Goal: Navigation & Orientation: Find specific page/section

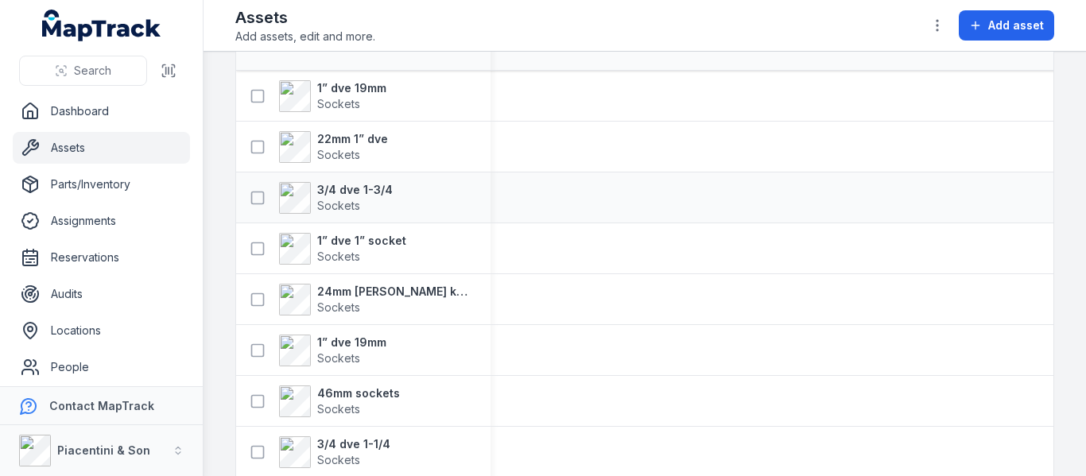
scroll to position [159, 0]
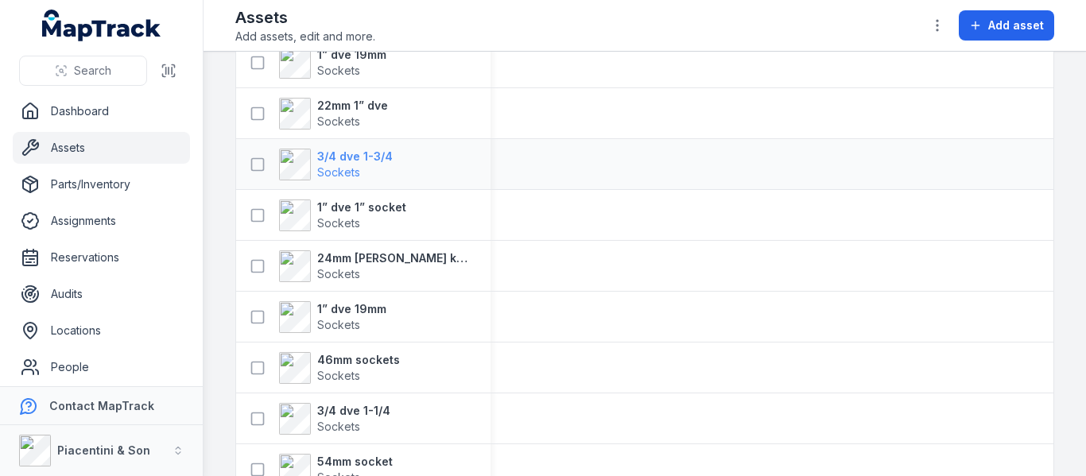
click at [356, 161] on strong "3/4 dve 1-3/4" at bounding box center [355, 157] width 76 height 16
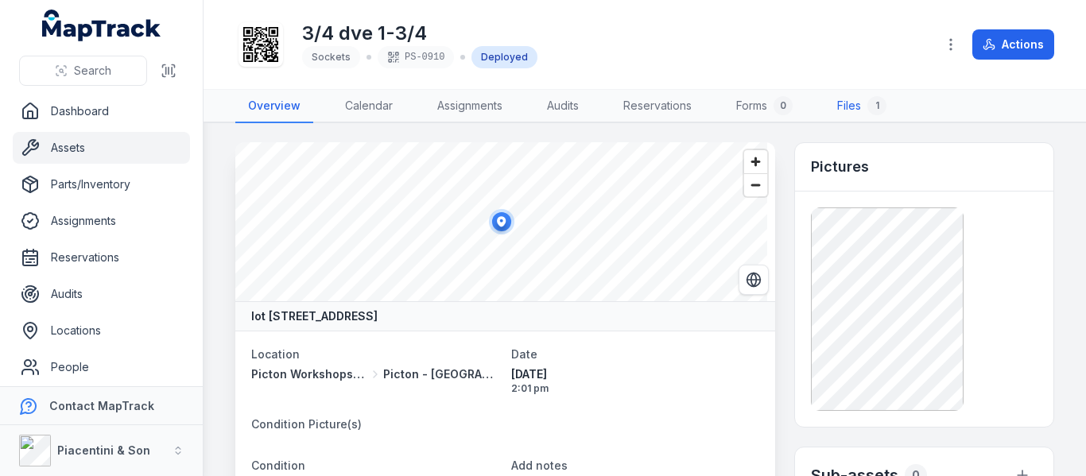
click at [852, 110] on link "Files 1" at bounding box center [861, 106] width 75 height 33
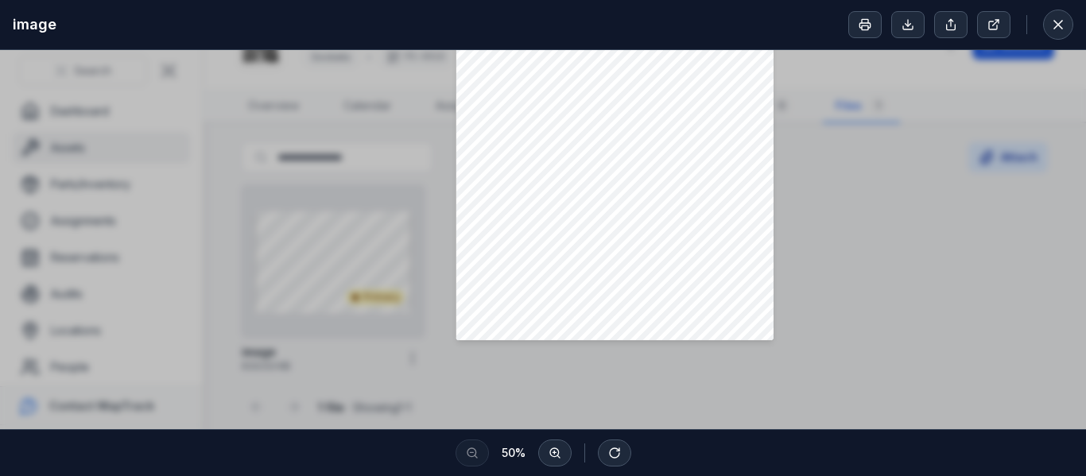
scroll to position [238, 0]
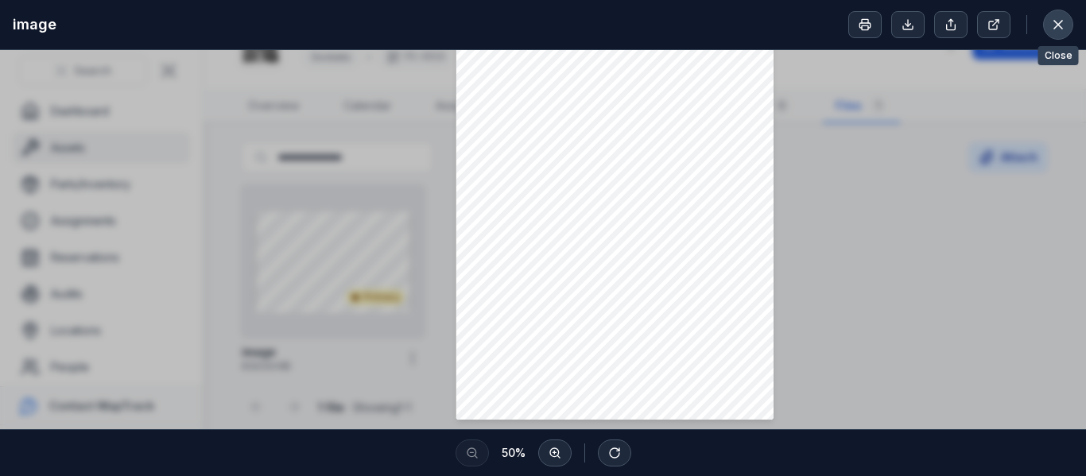
click at [1056, 22] on icon at bounding box center [1058, 25] width 8 height 8
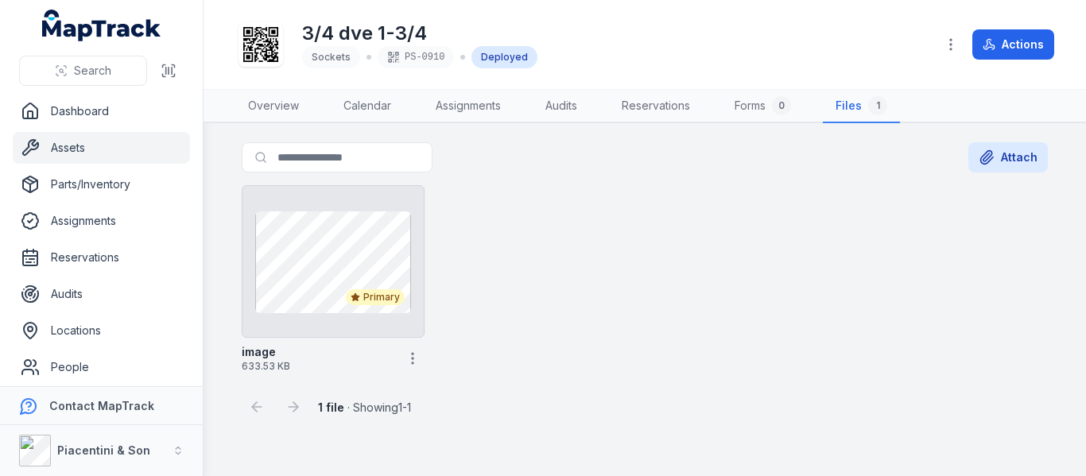
click at [89, 141] on link "Assets" at bounding box center [101, 148] width 177 height 32
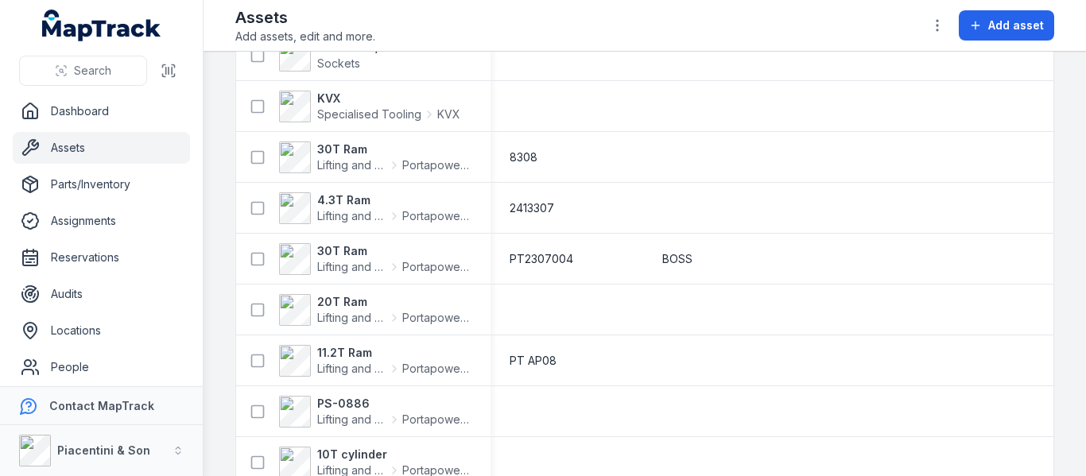
scroll to position [2941, 0]
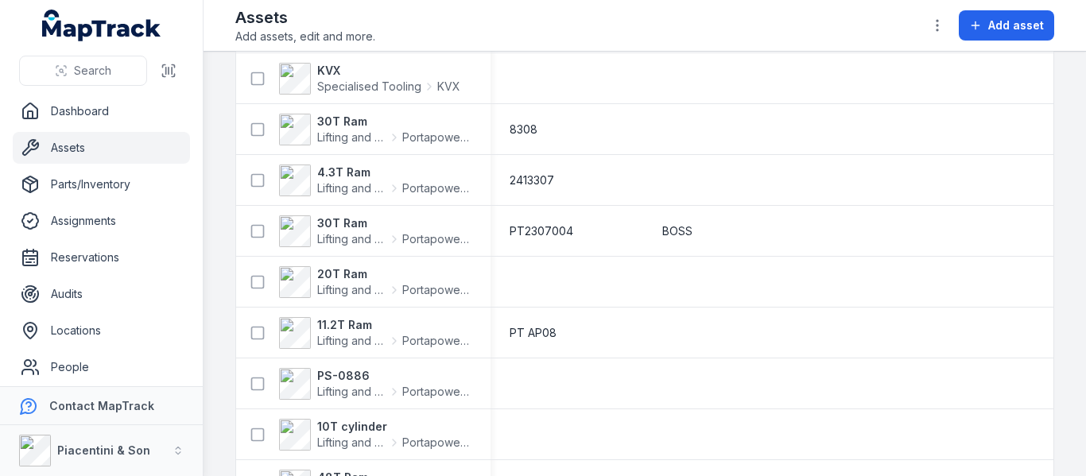
click at [101, 140] on link "Assets" at bounding box center [101, 148] width 177 height 32
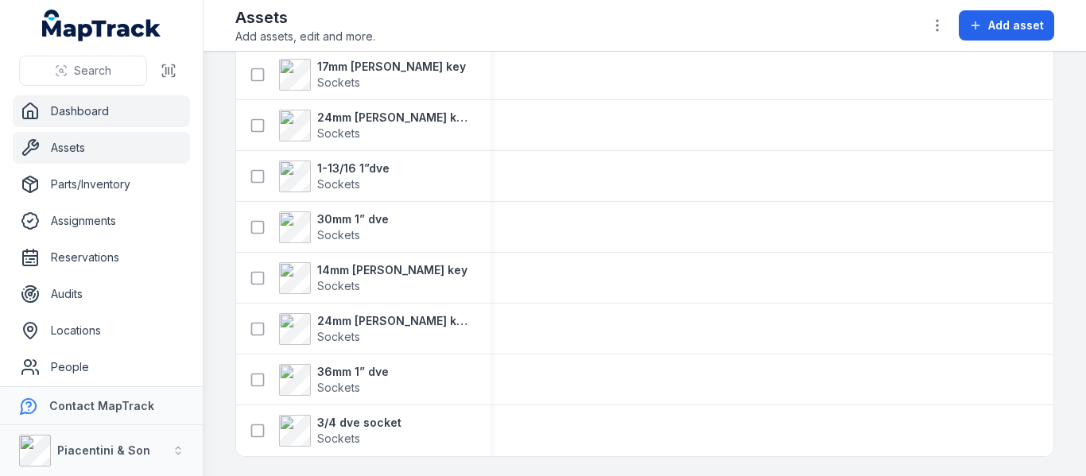
click at [103, 120] on link "Dashboard" at bounding box center [101, 111] width 177 height 32
click at [103, 140] on link "Assets" at bounding box center [101, 148] width 177 height 32
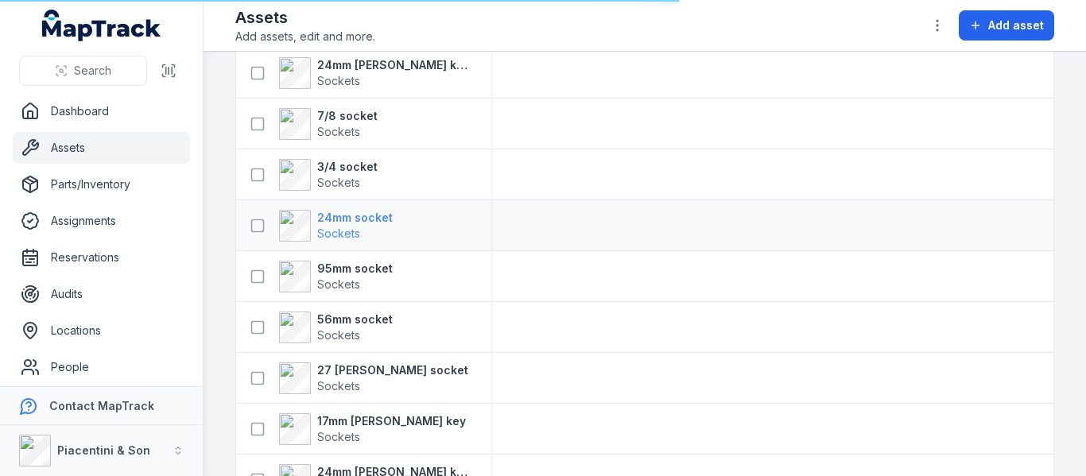
scroll to position [1908, 0]
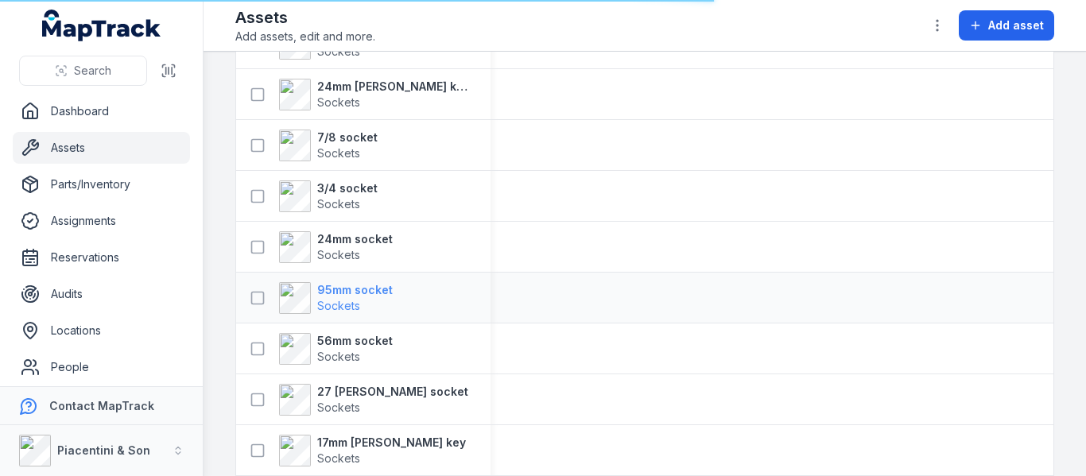
click at [360, 285] on strong "95mm socket" at bounding box center [355, 290] width 76 height 16
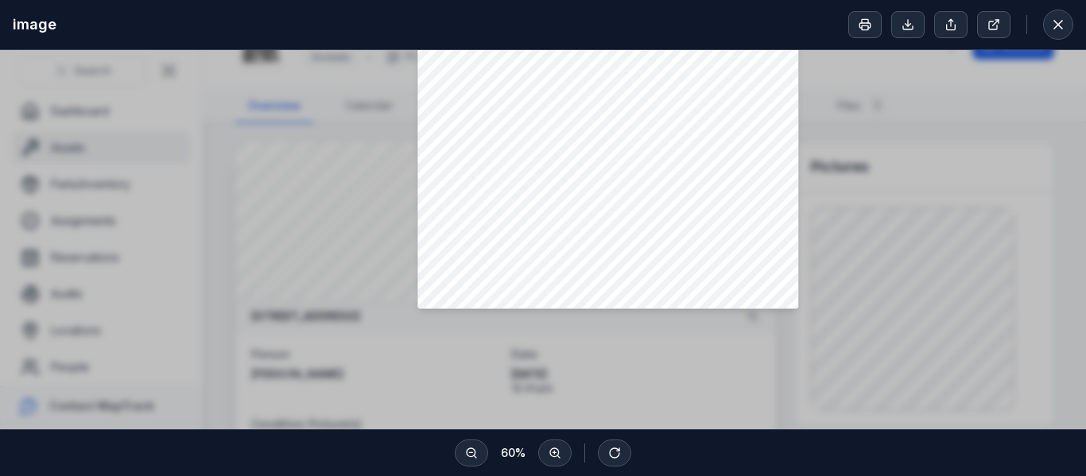
scroll to position [44, 0]
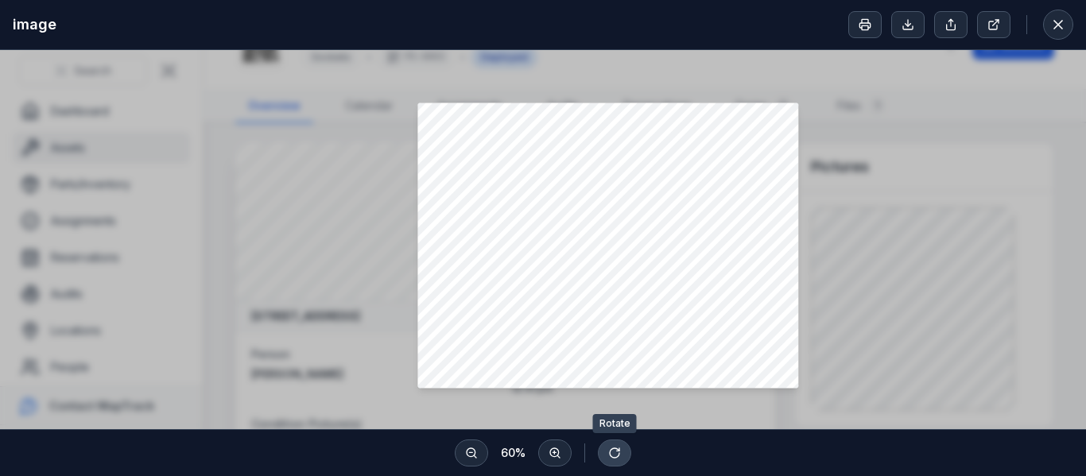
click at [616, 453] on icon at bounding box center [614, 453] width 13 height 13
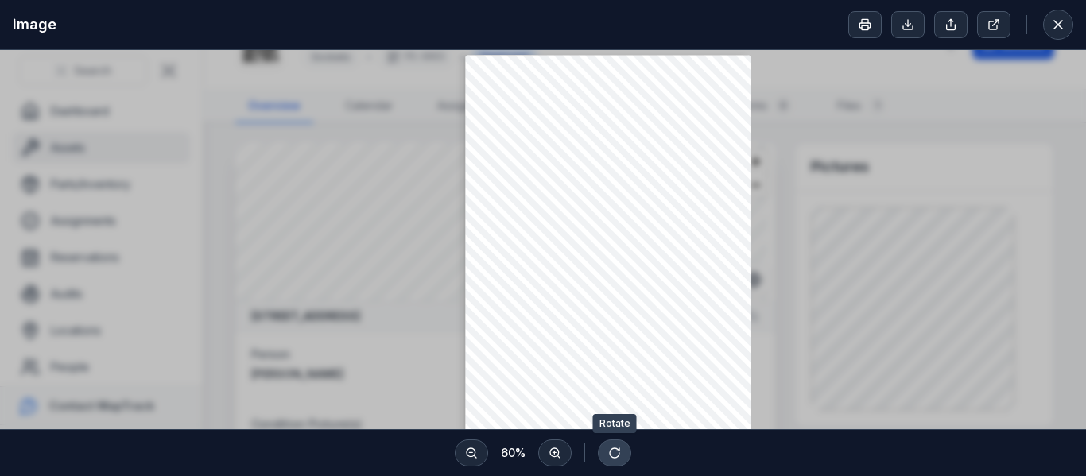
click at [616, 453] on icon at bounding box center [614, 453] width 13 height 13
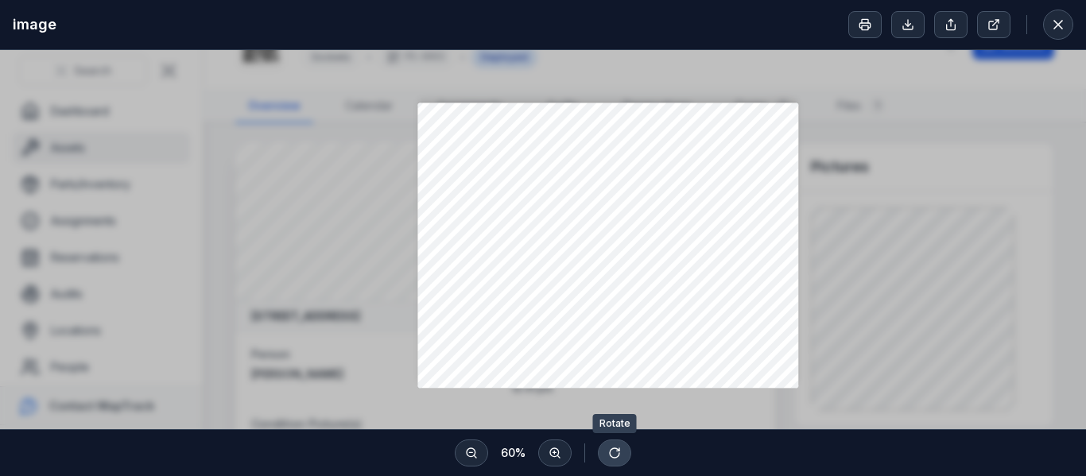
click at [616, 453] on icon at bounding box center [614, 453] width 13 height 13
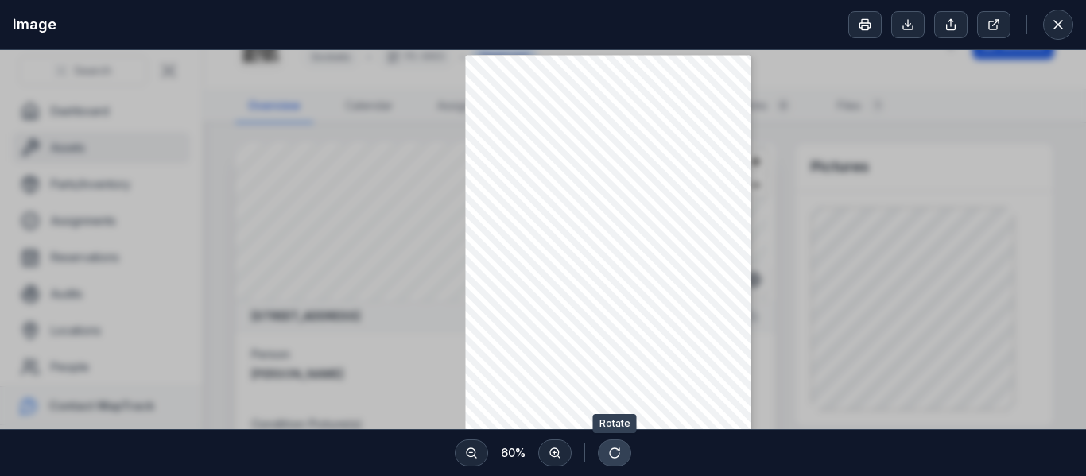
click at [616, 453] on icon at bounding box center [614, 453] width 13 height 13
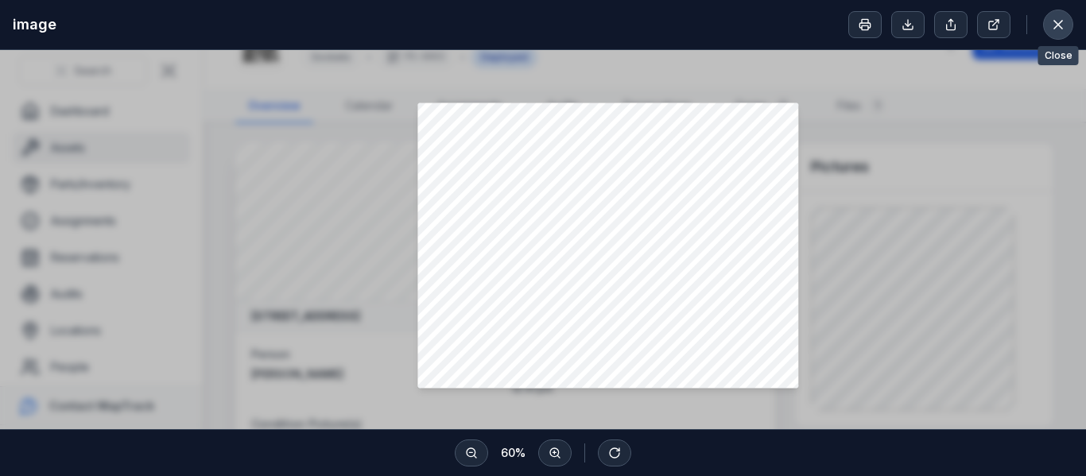
click at [1052, 18] on icon at bounding box center [1058, 25] width 16 height 16
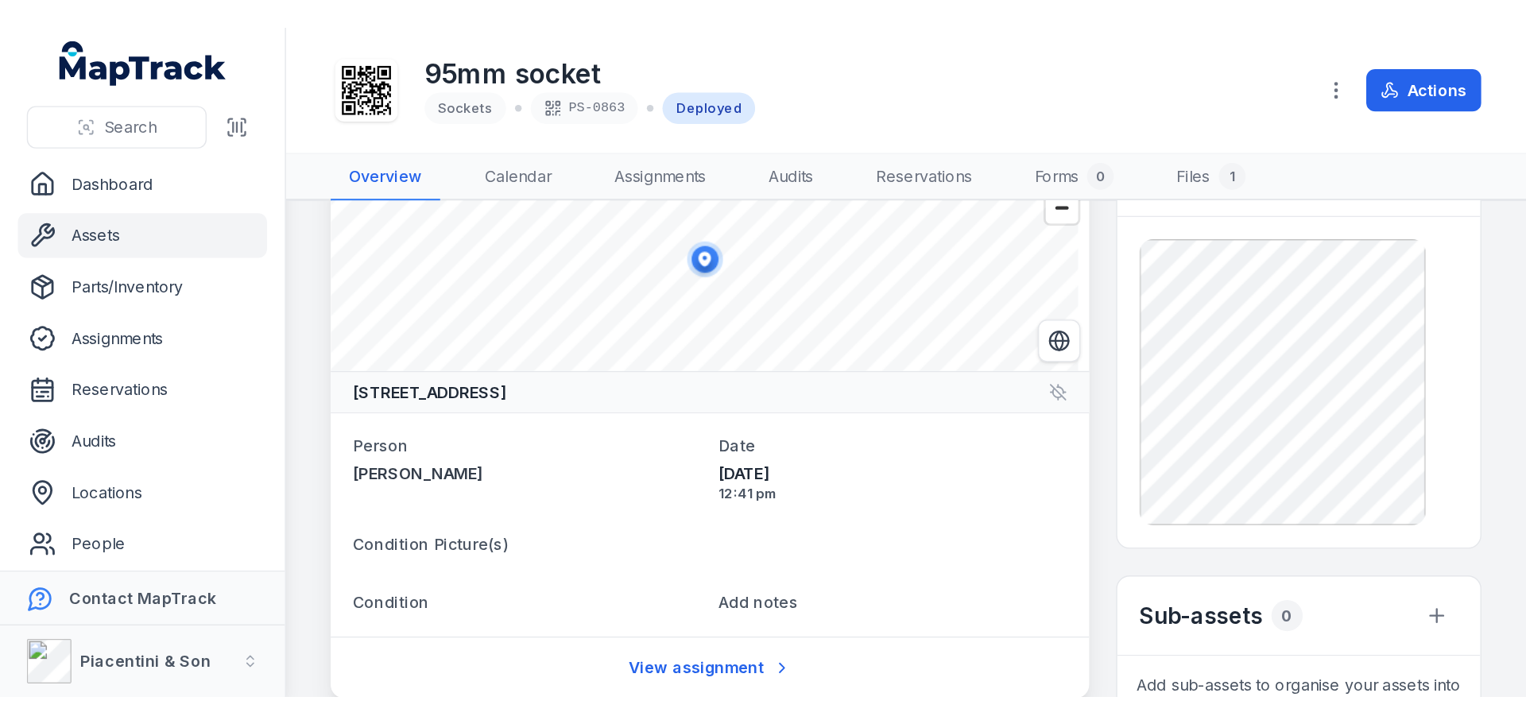
scroll to position [79, 0]
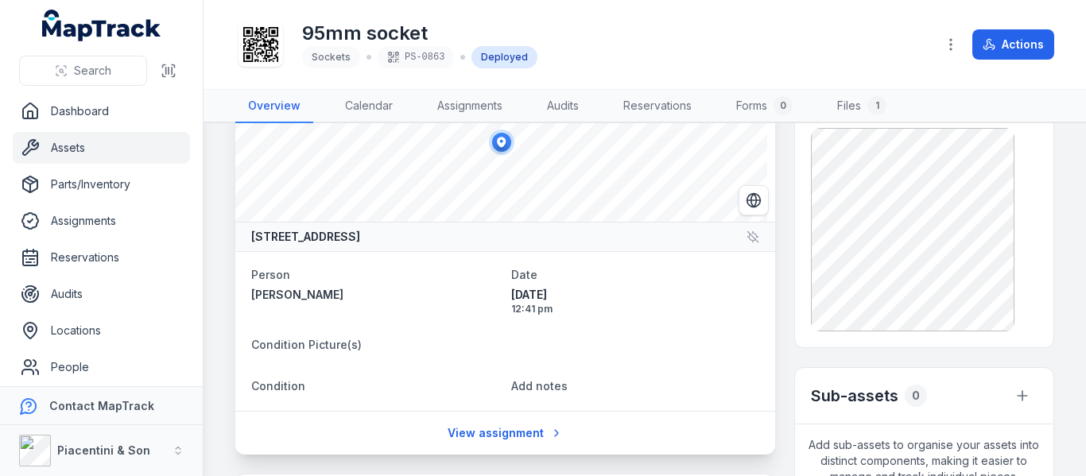
click at [75, 143] on link "Assets" at bounding box center [101, 148] width 177 height 32
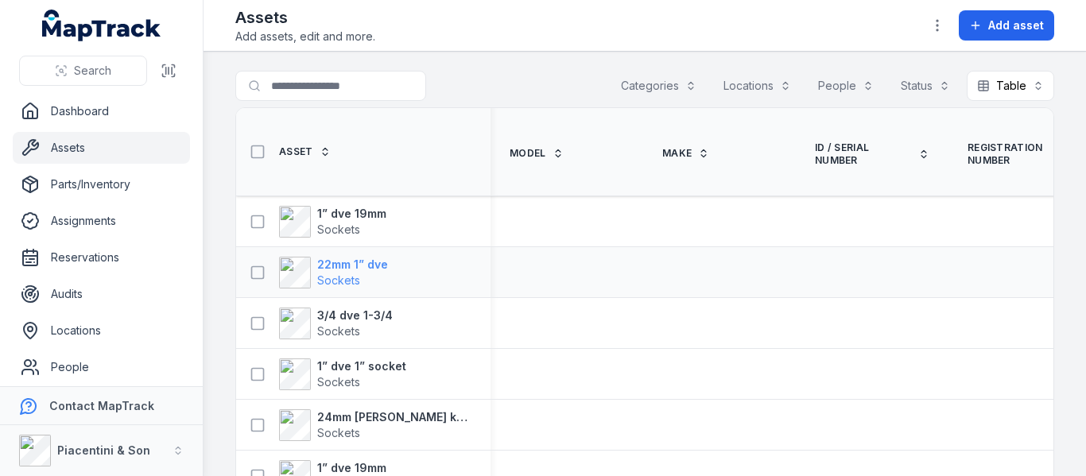
click at [343, 262] on strong "22mm 1” dve" at bounding box center [352, 265] width 71 height 16
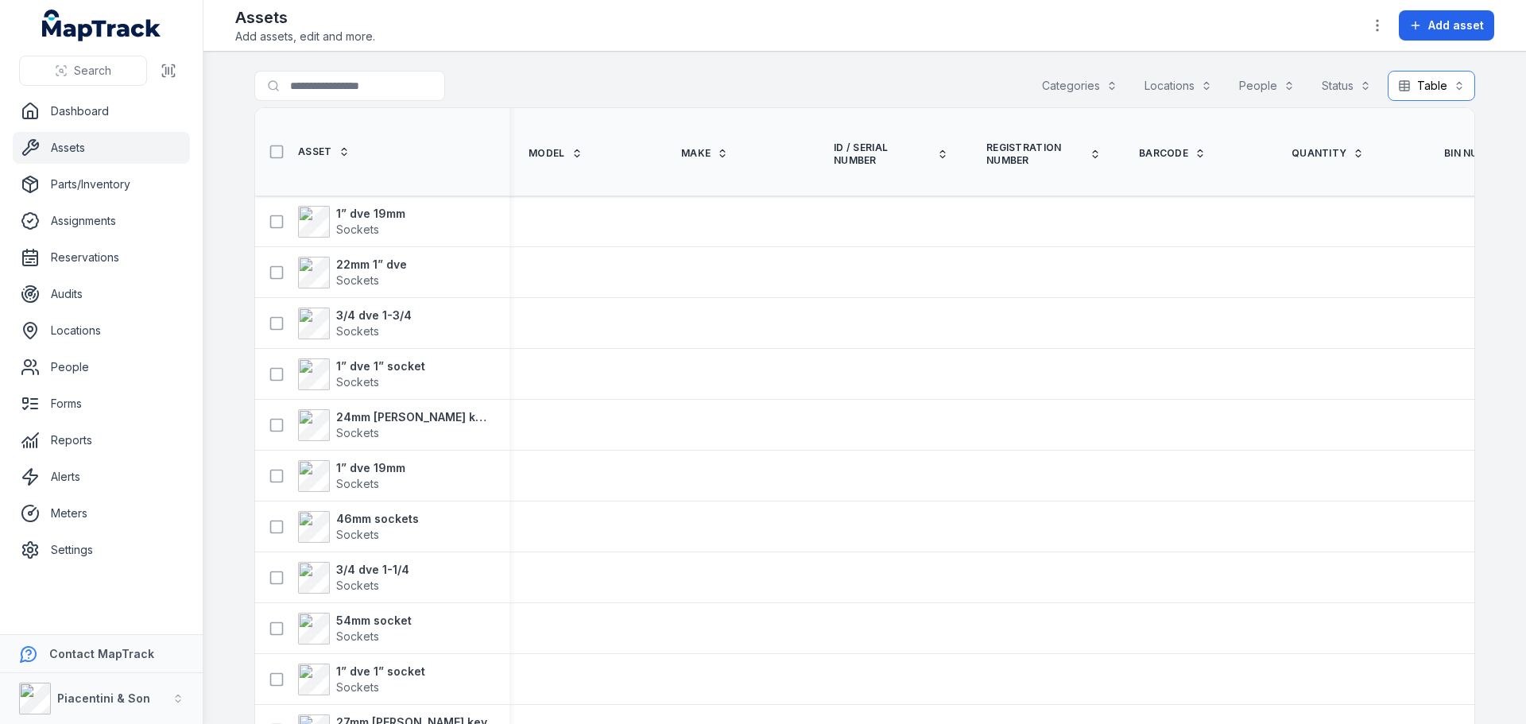
click at [1085, 81] on button "Table *****" at bounding box center [1431, 86] width 87 height 30
click at [1085, 18] on icon "button" at bounding box center [1378, 25] width 16 height 16
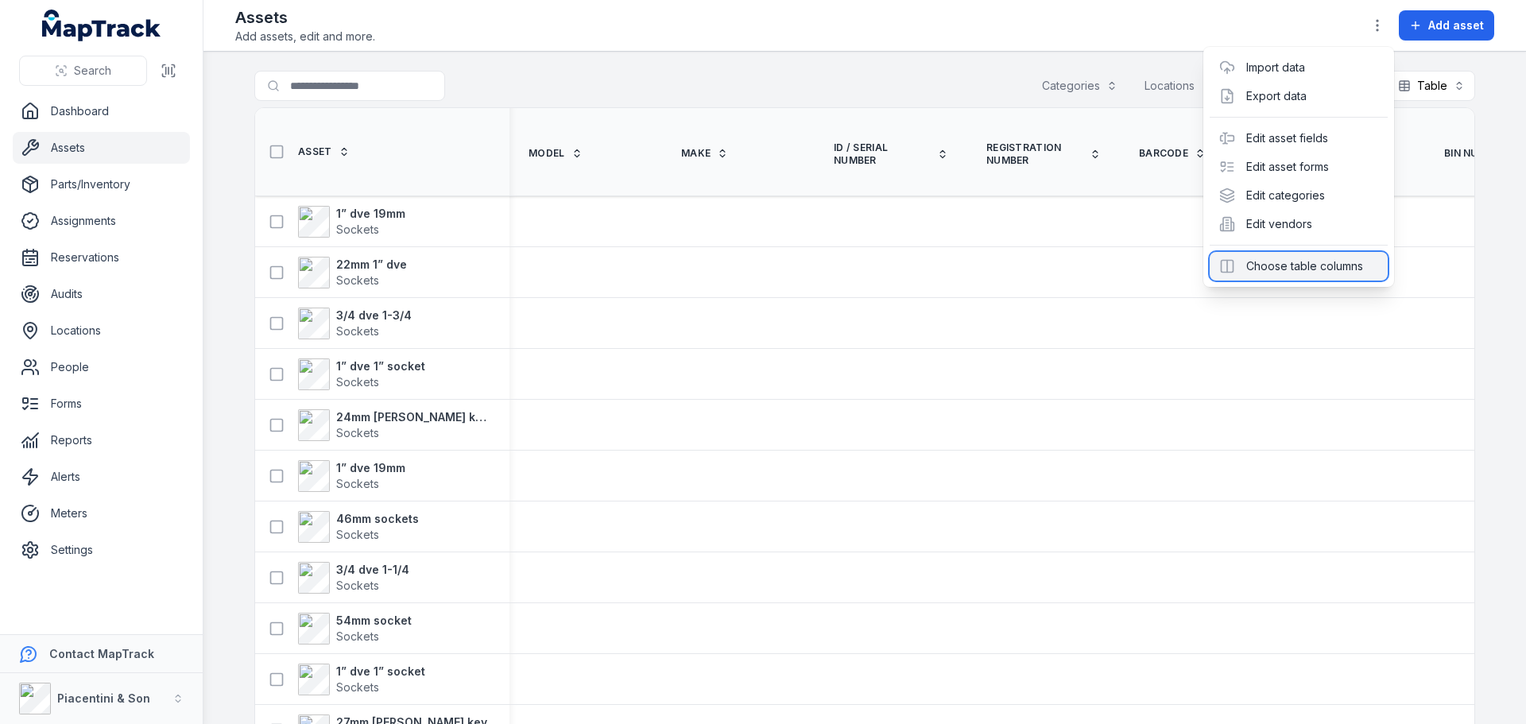
click at [1085, 273] on div "Choose table columns" at bounding box center [1299, 266] width 178 height 29
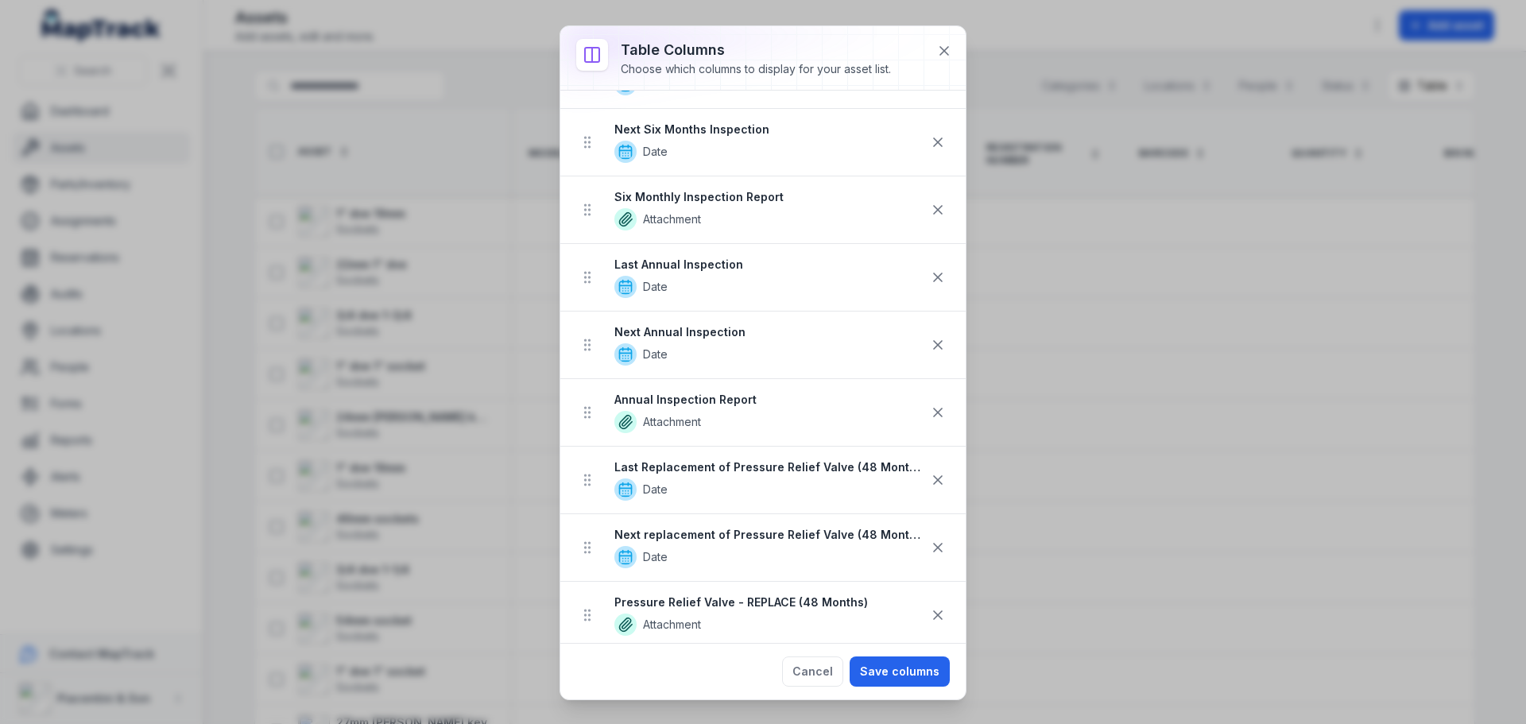
scroll to position [1908, 0]
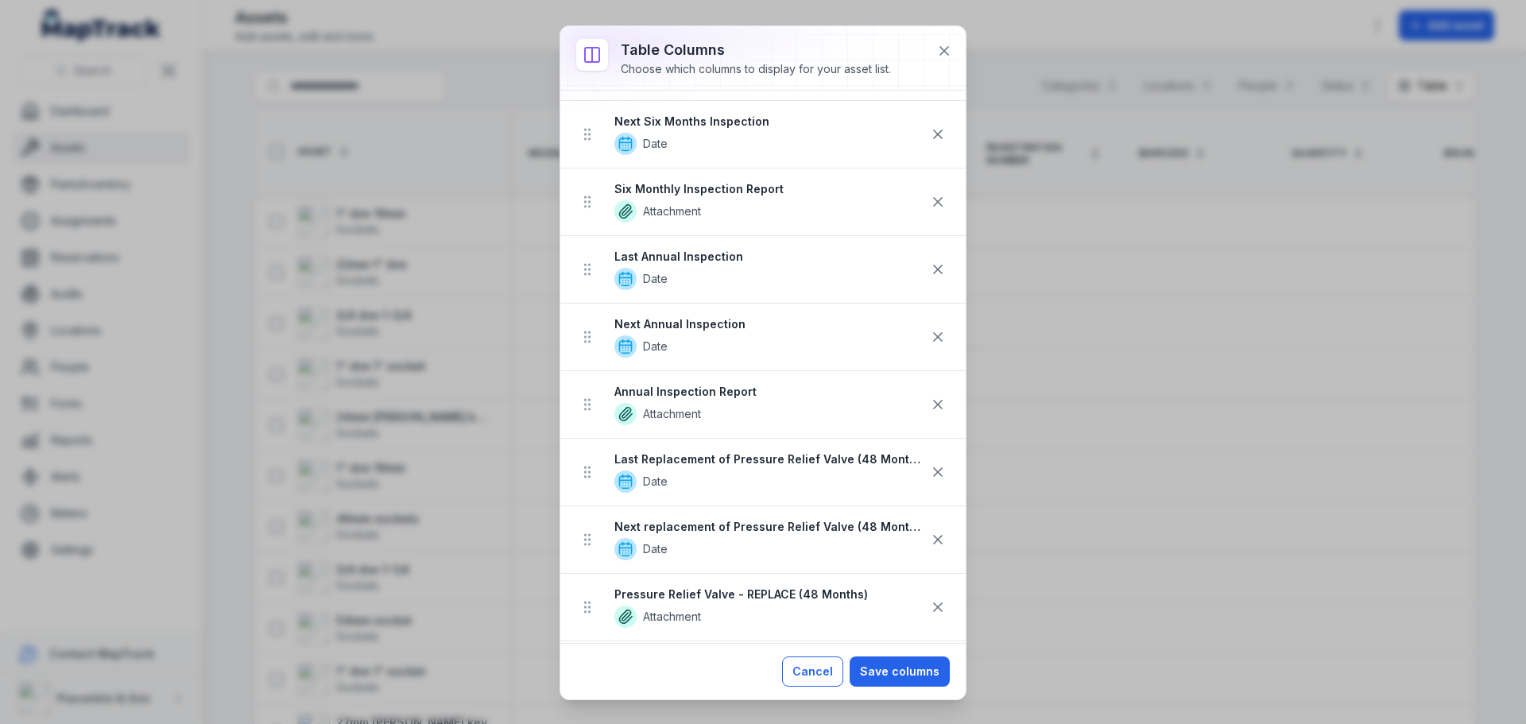
click at [820, 475] on button "Cancel" at bounding box center [812, 672] width 61 height 30
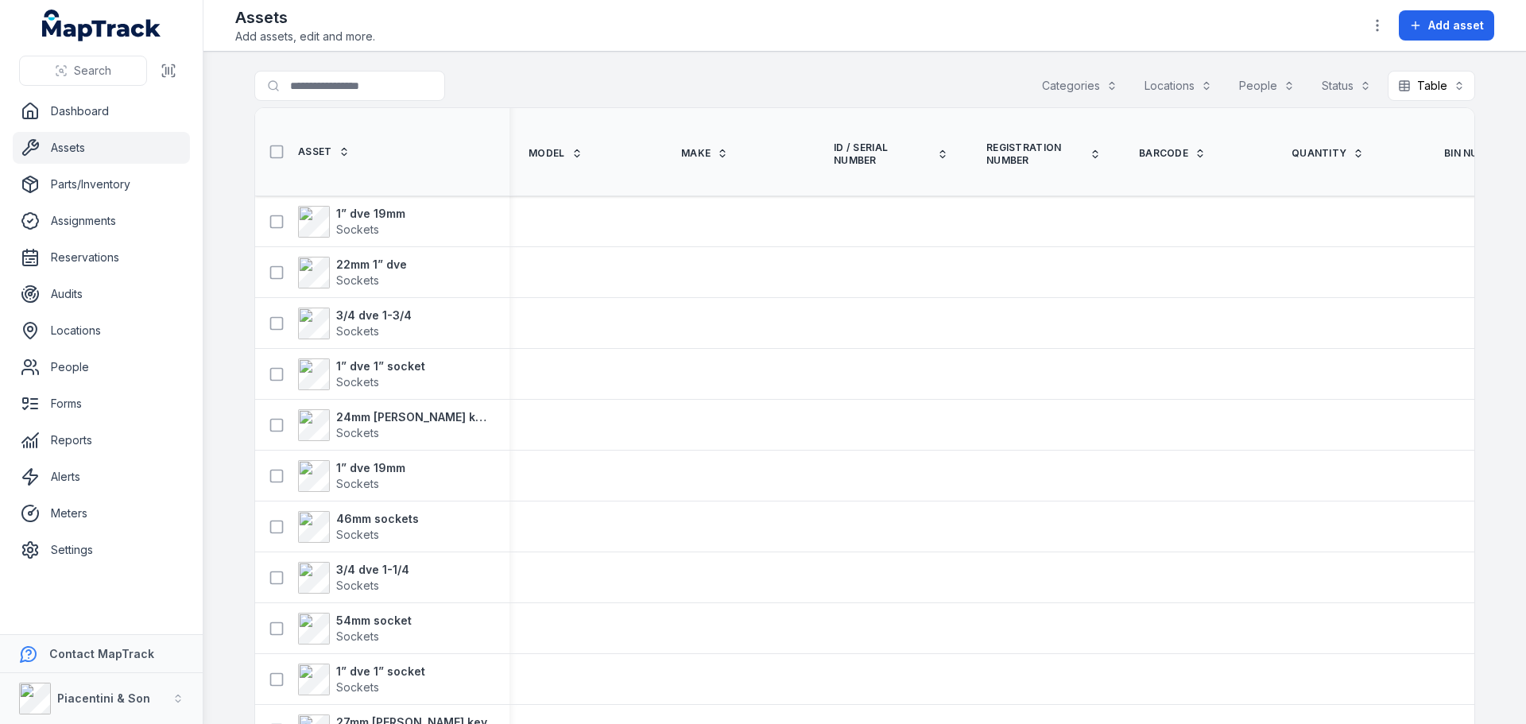
click at [339, 150] on icon at bounding box center [344, 151] width 11 height 11
click at [1409, 151] on span "List" at bounding box center [1408, 156] width 17 height 16
